Goal: Information Seeking & Learning: Learn about a topic

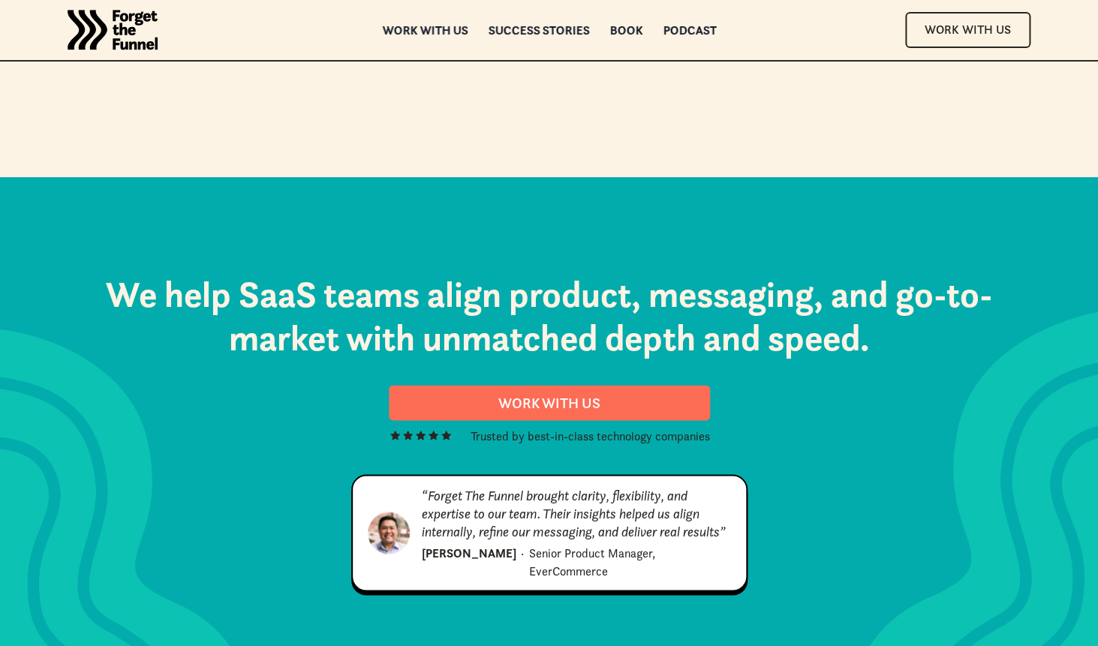
scroll to position [7671, 0]
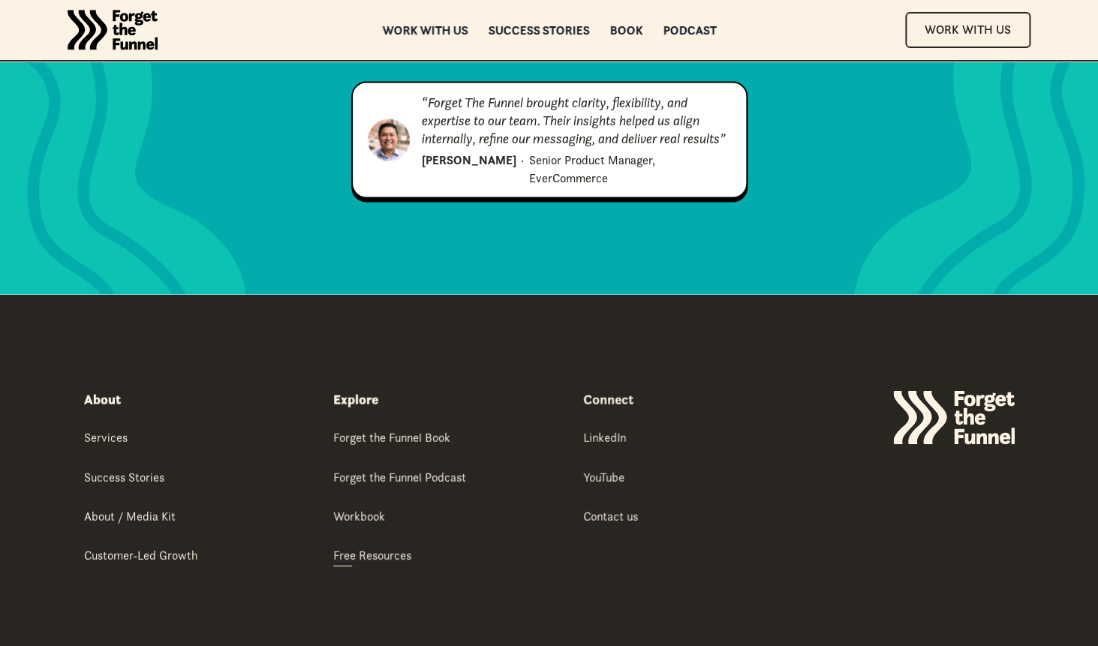
click at [394, 546] on div "Free Resources" at bounding box center [372, 554] width 78 height 17
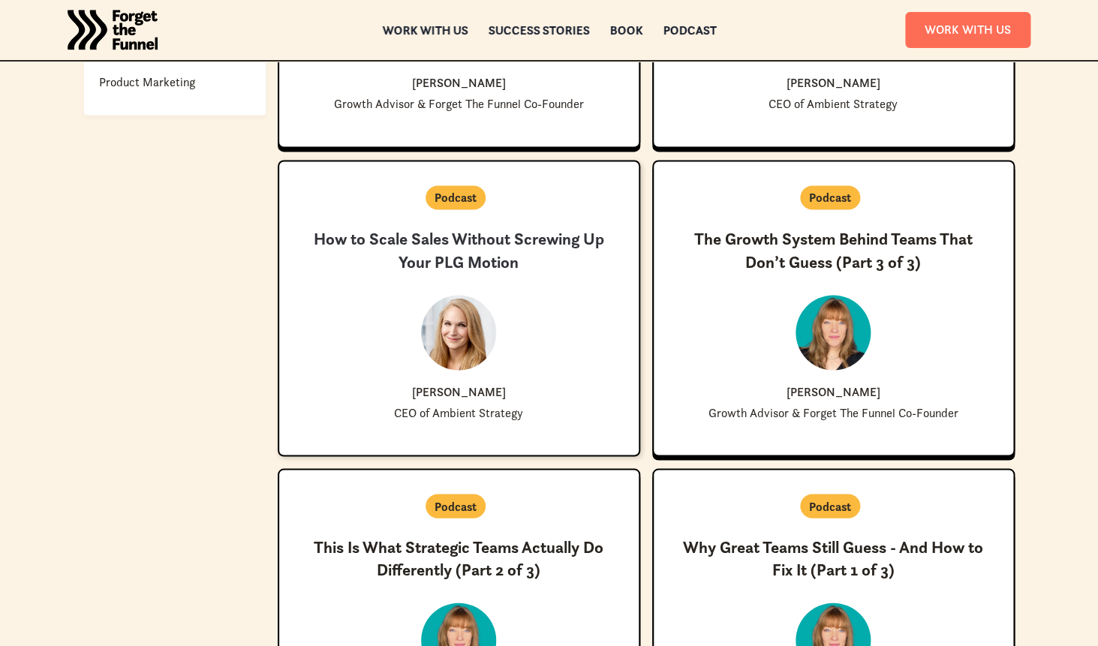
scroll to position [875, 0]
